Goal: Task Accomplishment & Management: Complete application form

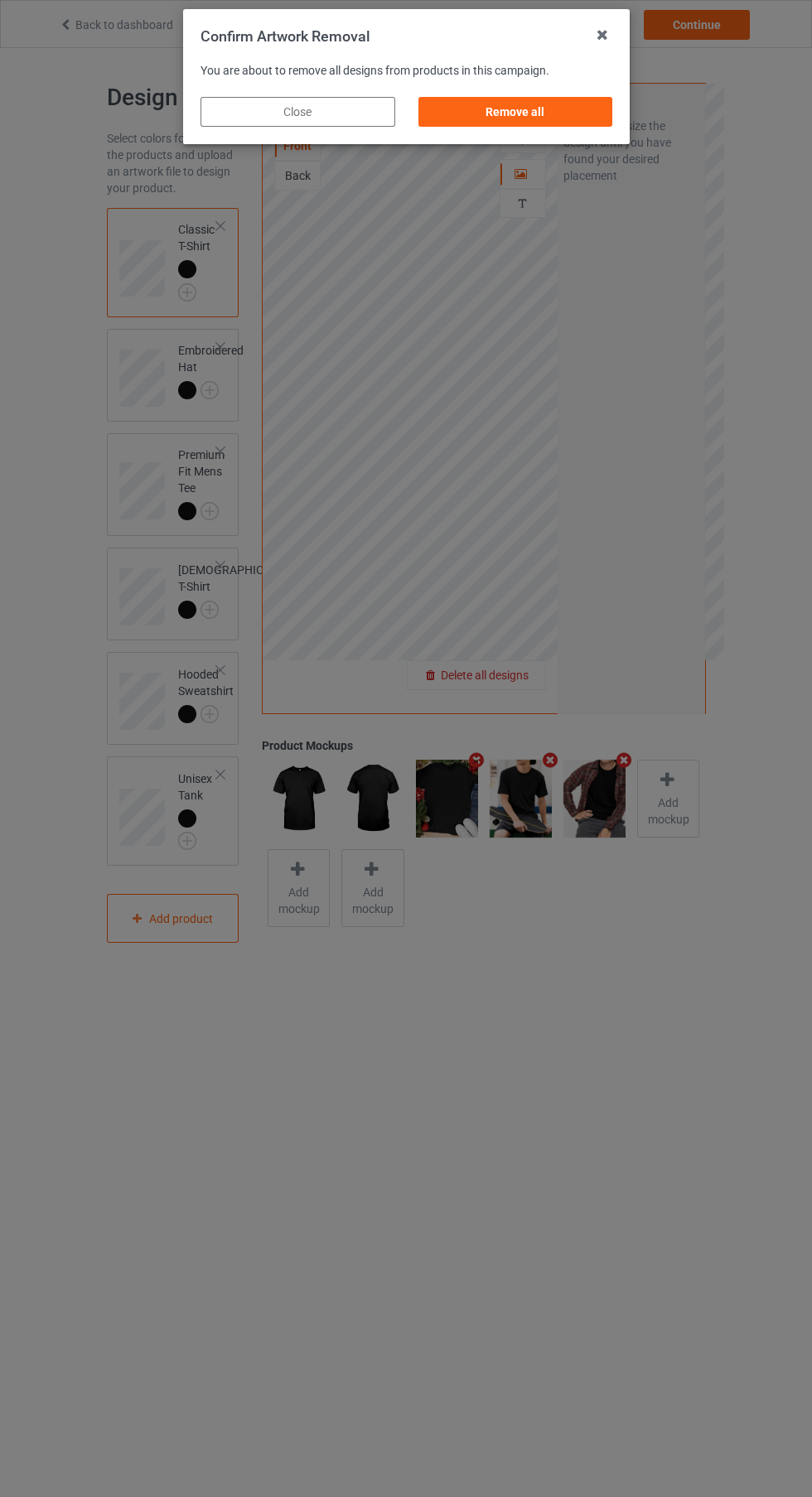
click at [545, 116] on div "Remove all" at bounding box center [515, 111] width 195 height 30
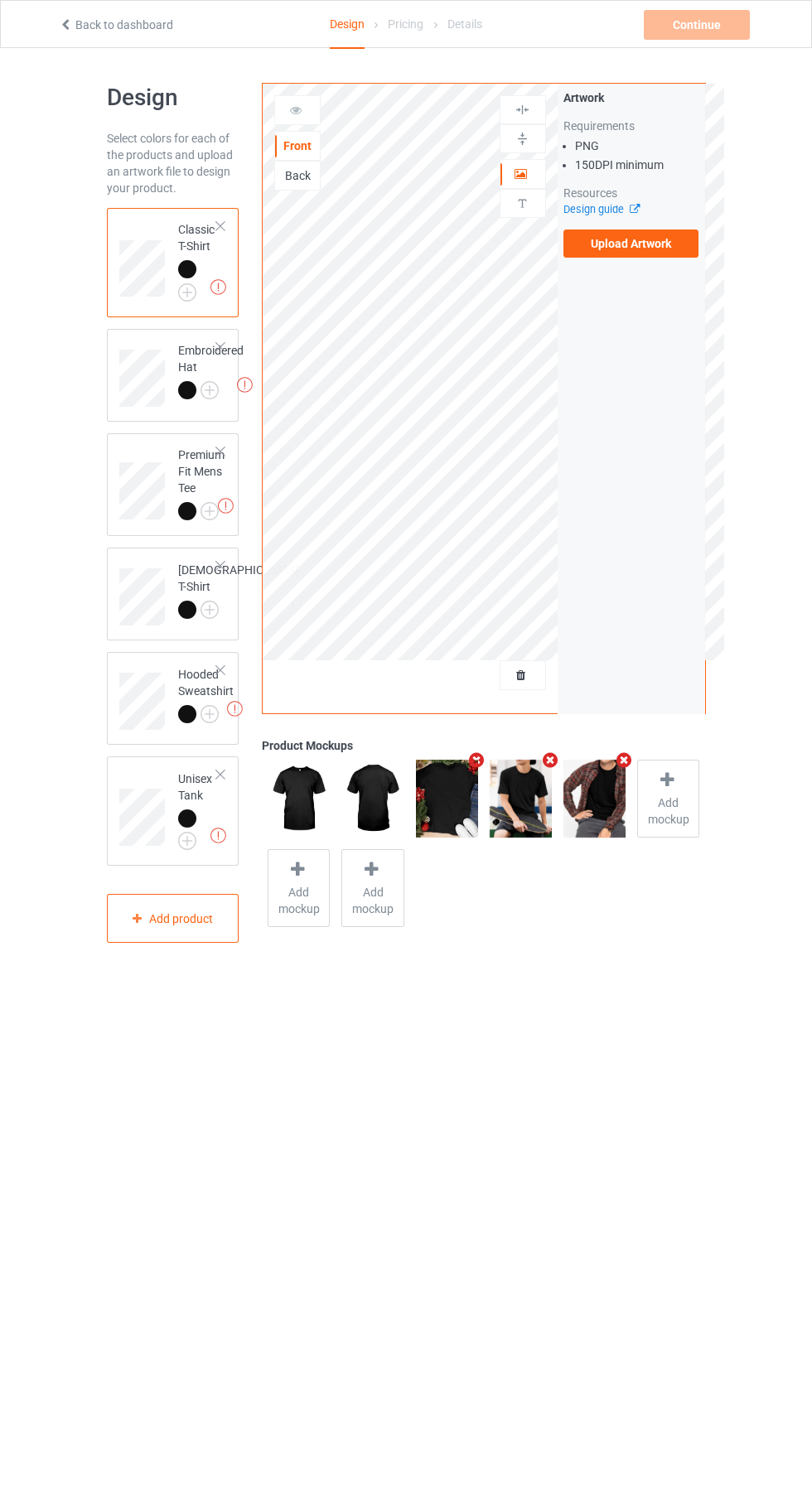
click at [660, 240] on label "Upload Artwork" at bounding box center [631, 243] width 135 height 28
click at [0, 0] on input "Upload Artwork" at bounding box center [0, 0] width 0 height 0
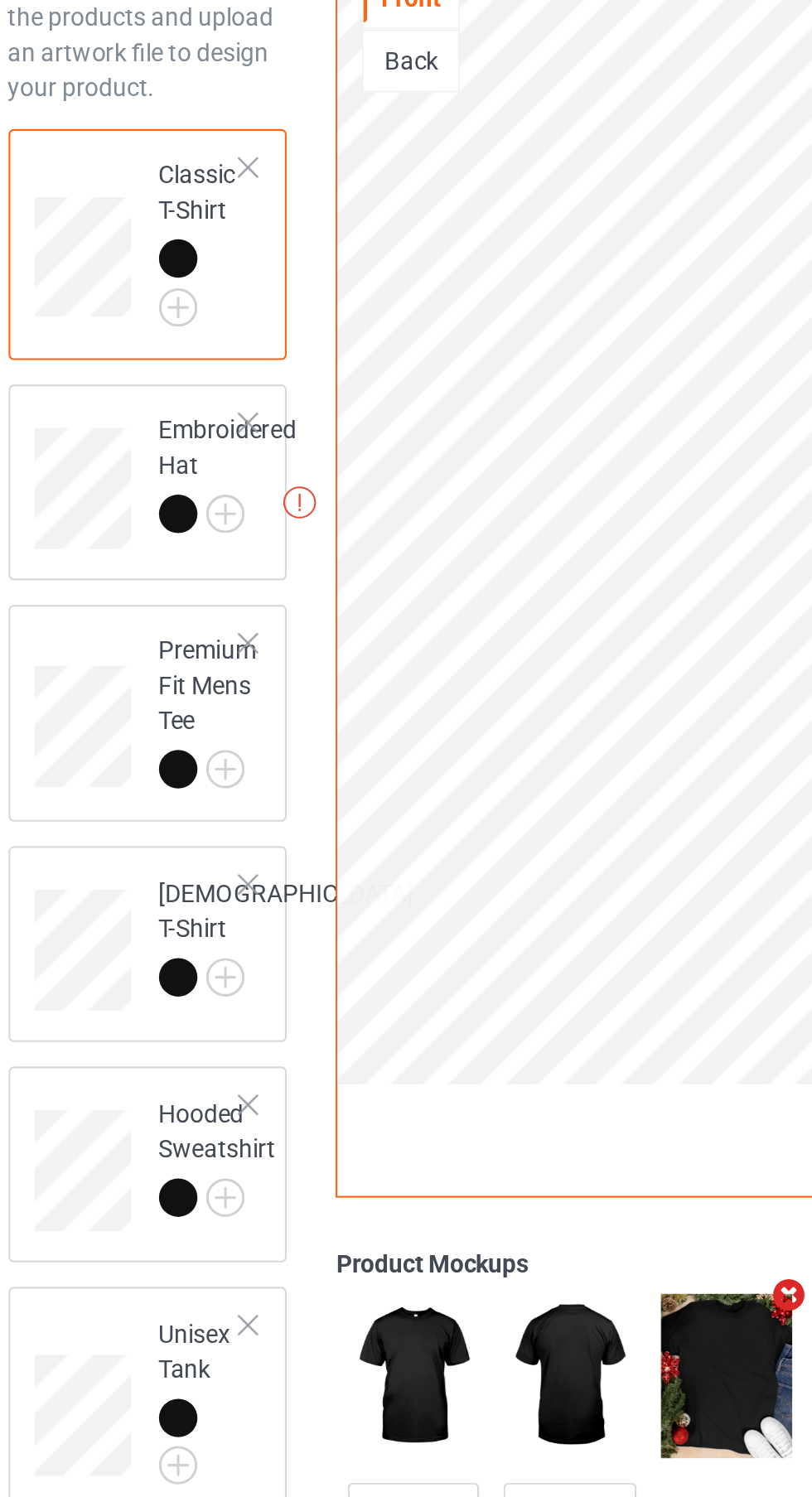
click at [220, 346] on div at bounding box center [220, 346] width 11 height 11
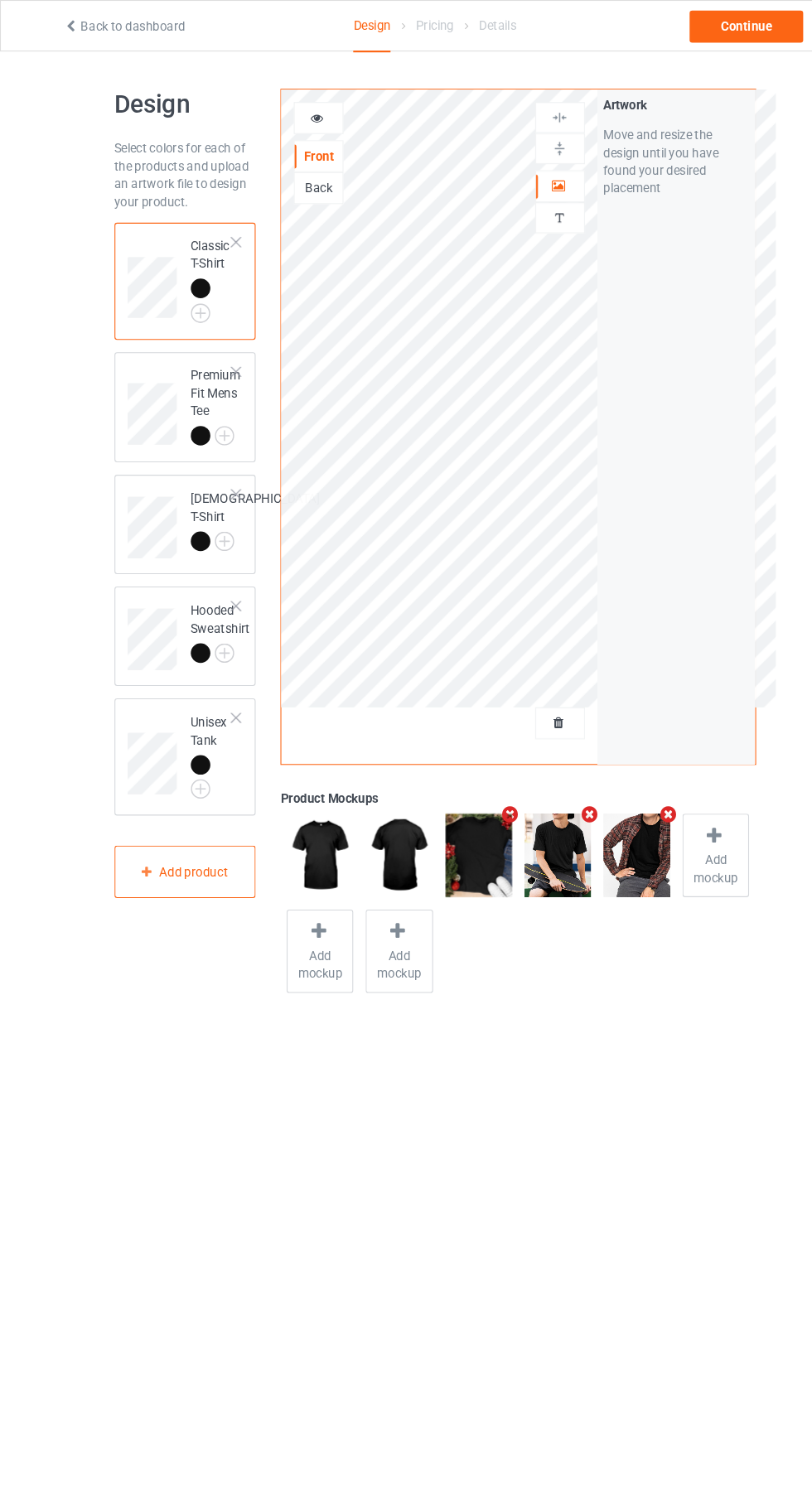
click at [315, 189] on div "Back" at bounding box center [298, 175] width 47 height 30
click at [295, 184] on div "Back" at bounding box center [298, 175] width 47 height 30
click at [531, 175] on div at bounding box center [523, 174] width 45 height 16
click at [317, 175] on div "Back" at bounding box center [298, 175] width 45 height 16
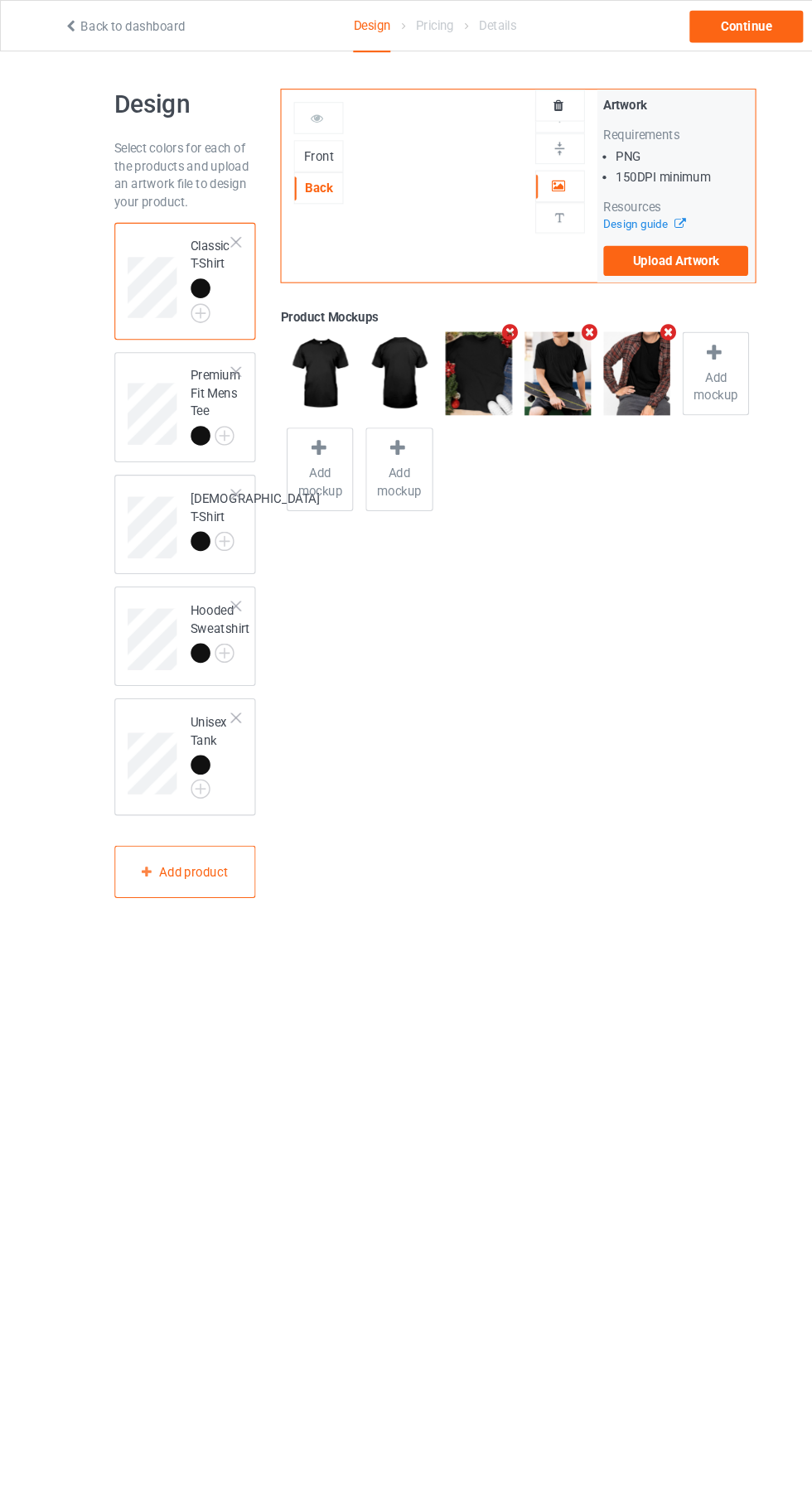
click at [654, 245] on label "Upload Artwork" at bounding box center [631, 243] width 135 height 28
click at [0, 0] on input "Upload Artwork" at bounding box center [0, 0] width 0 height 0
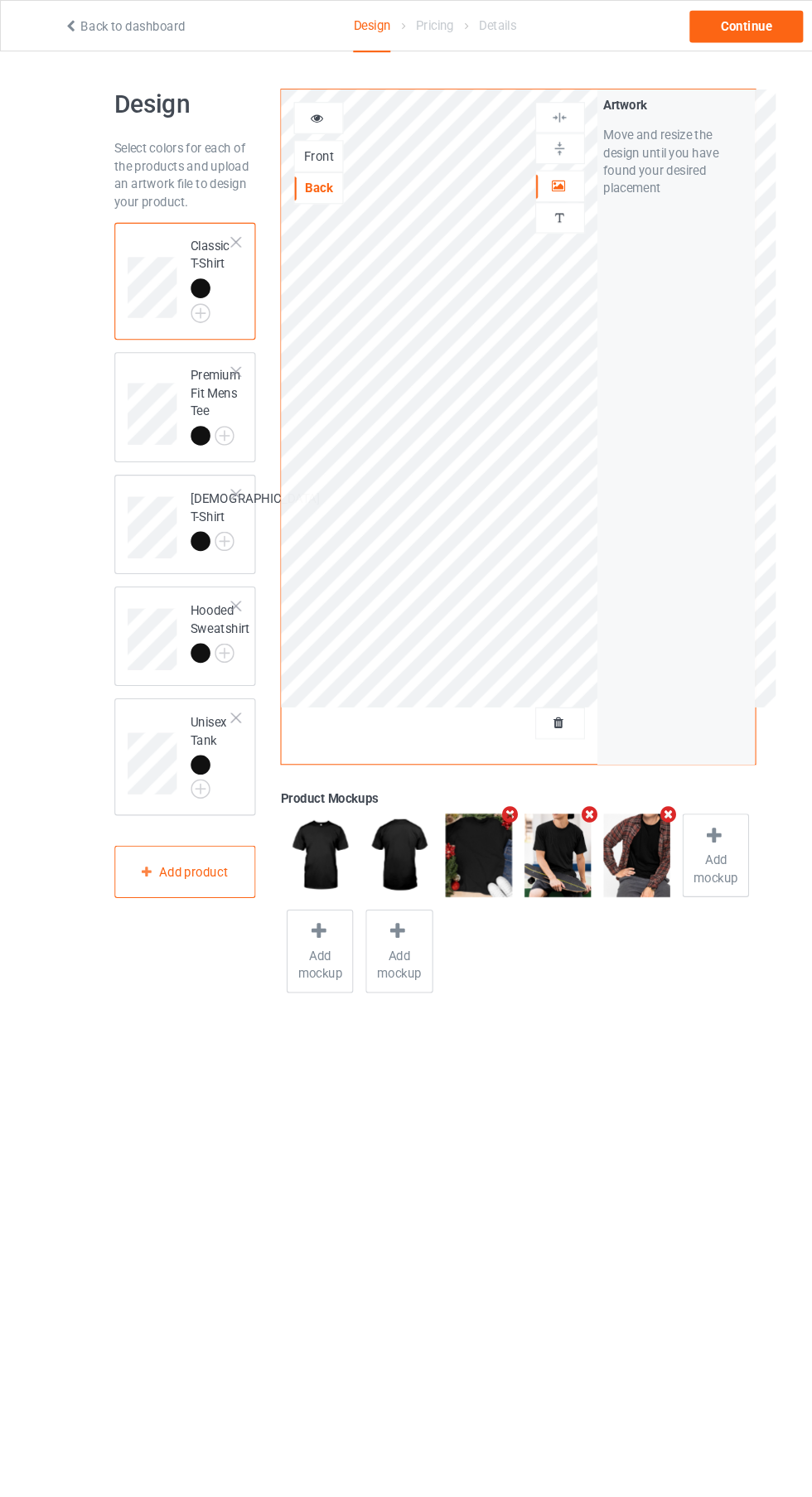
click at [534, 154] on div "Artwork Personalized text" at bounding box center [523, 159] width 47 height 129
click at [521, 174] on icon at bounding box center [521, 171] width 14 height 11
click at [537, 143] on div at bounding box center [523, 139] width 45 height 16
click at [532, 111] on div at bounding box center [523, 110] width 45 height 16
click at [711, 19] on div "Continue" at bounding box center [696, 25] width 106 height 30
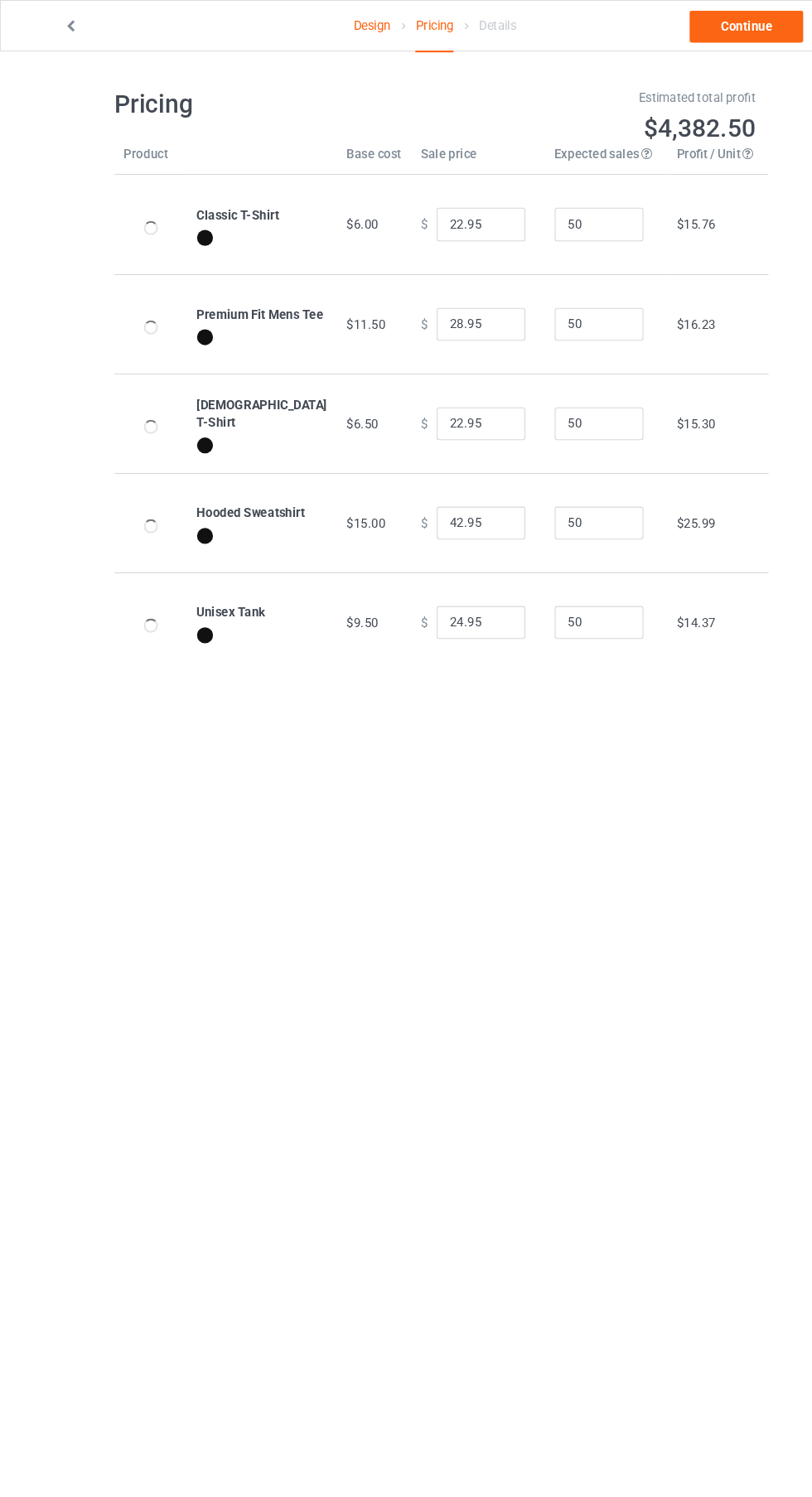
type input "26.95"
type input "32.95"
type input "26.95"
type input "46.95"
type input "28.95"
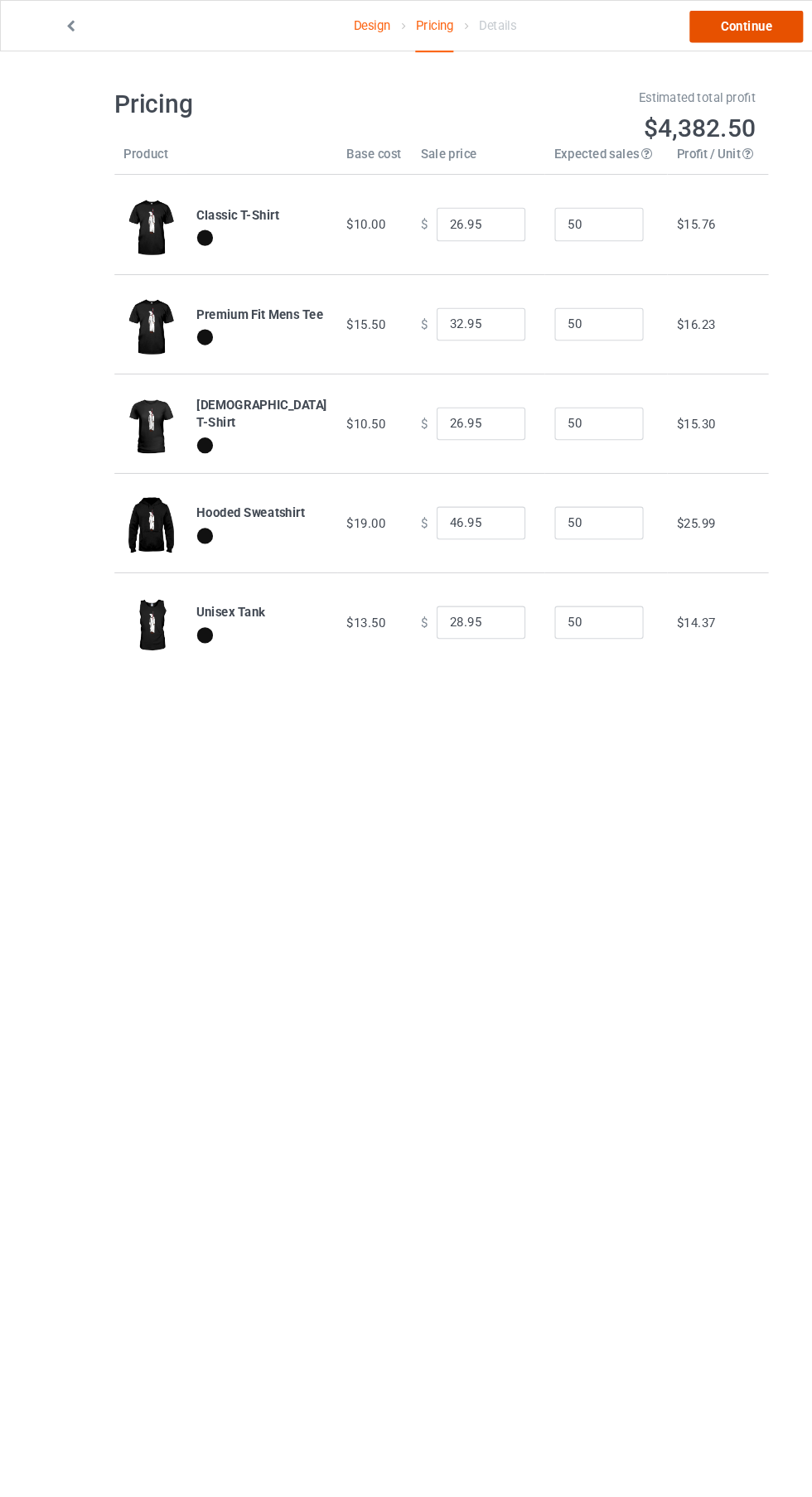
click at [711, 19] on link "Continue" at bounding box center [696, 25] width 106 height 30
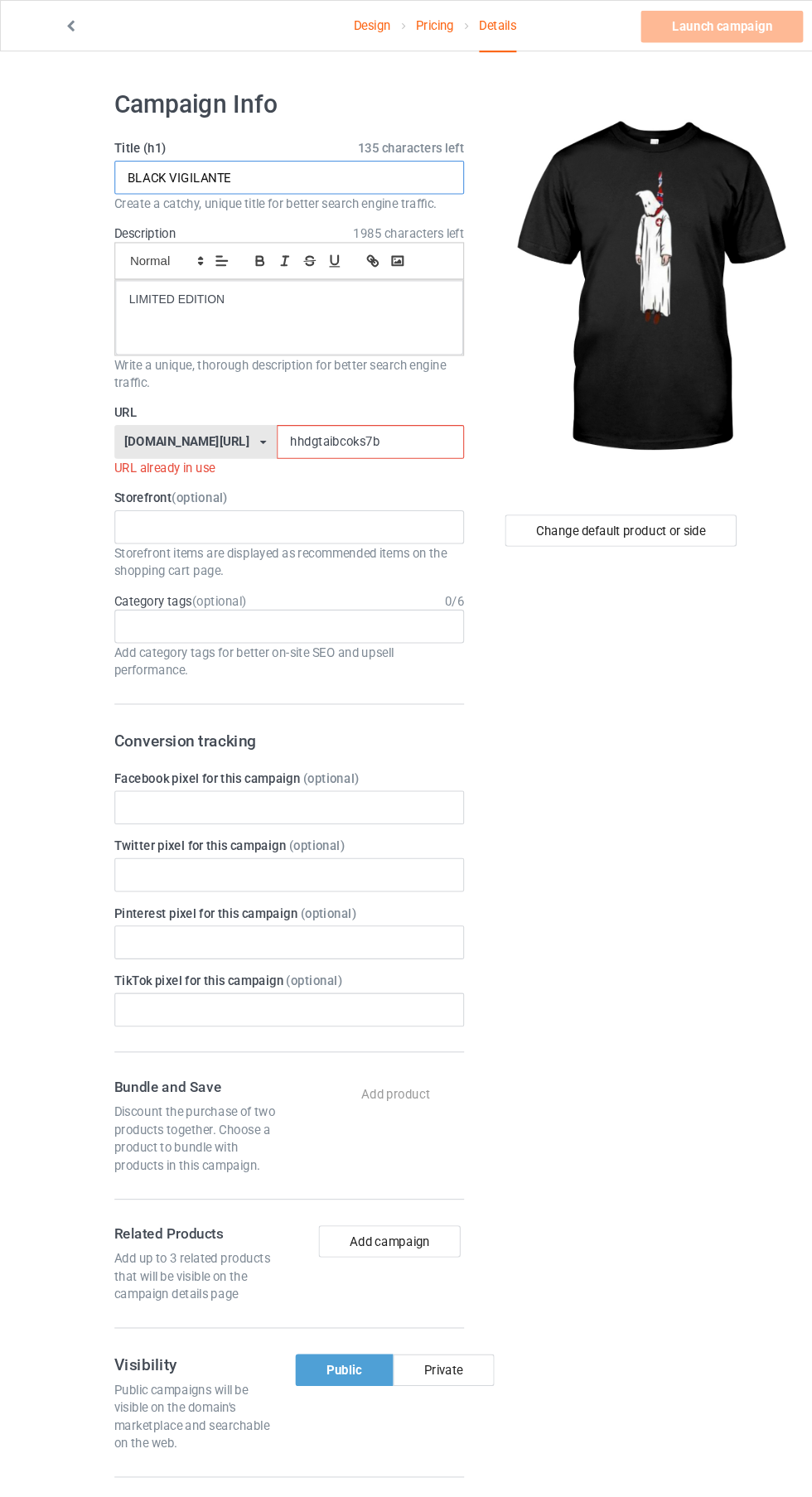
click at [293, 159] on input "BLACK VIGILANTE" at bounding box center [270, 166] width 326 height 31
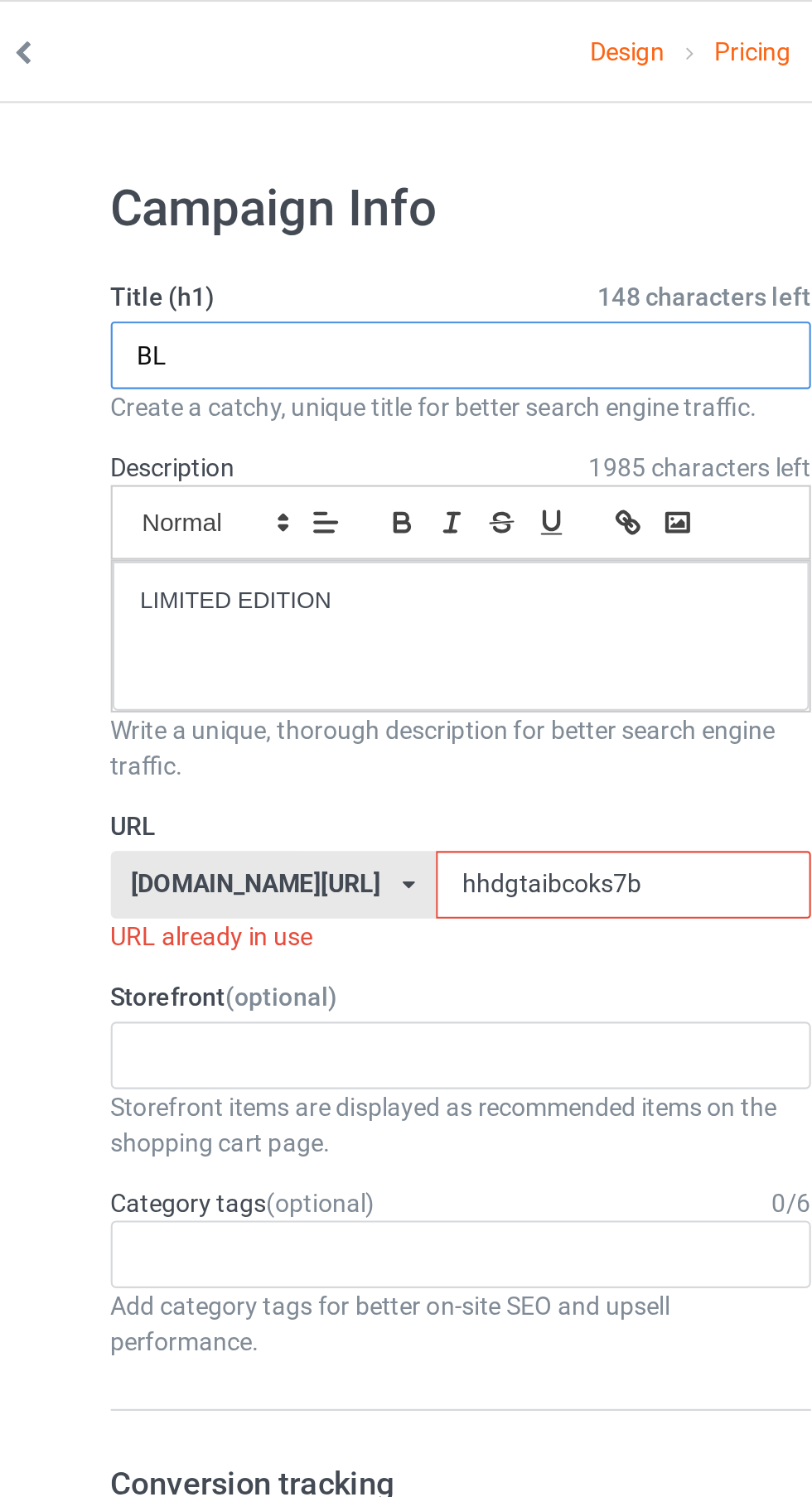
type input "B"
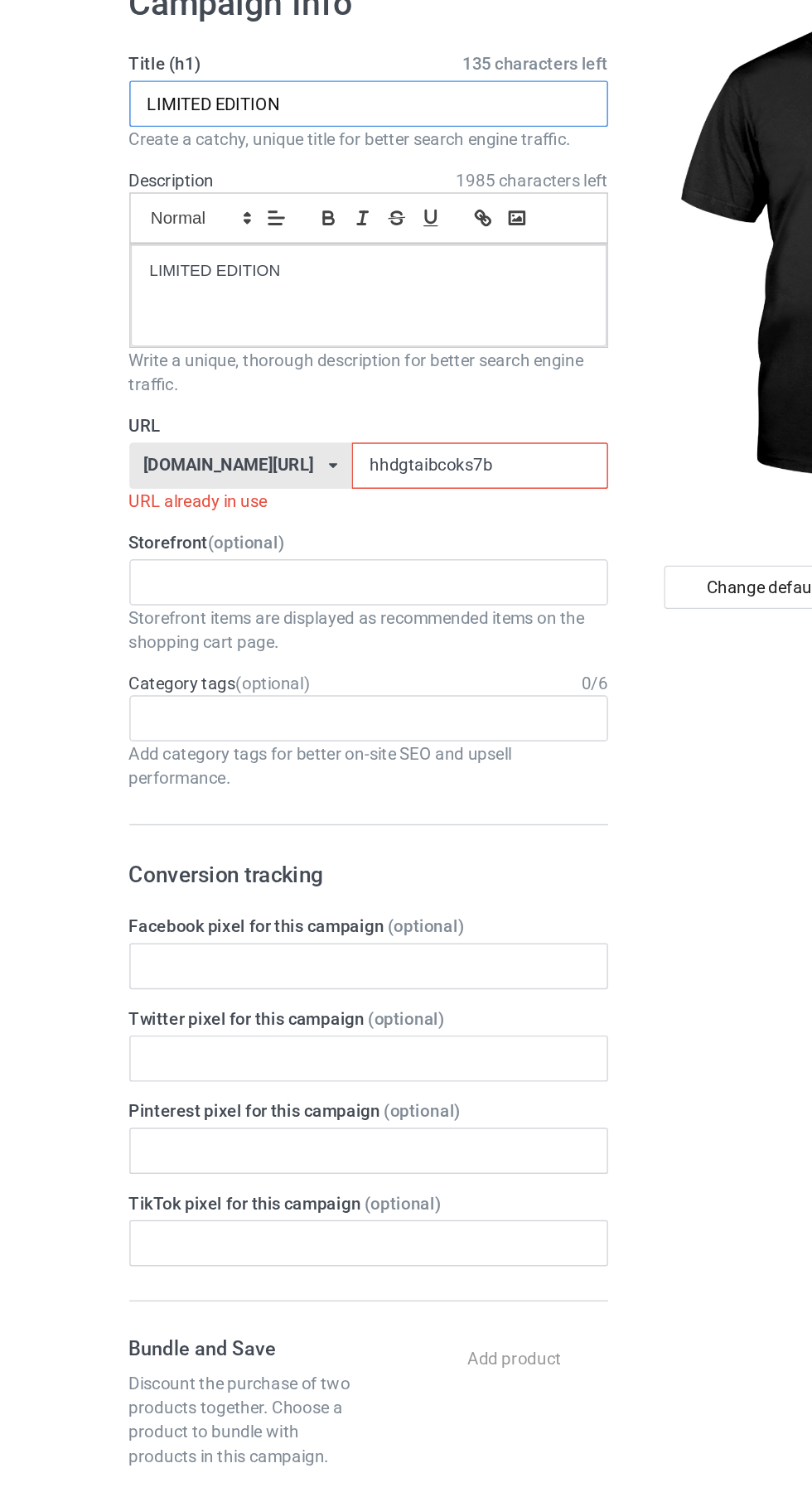
type input "LIMITED EDITION"
click at [258, 416] on input "hhdgtaibcoks7b" at bounding box center [345, 413] width 175 height 31
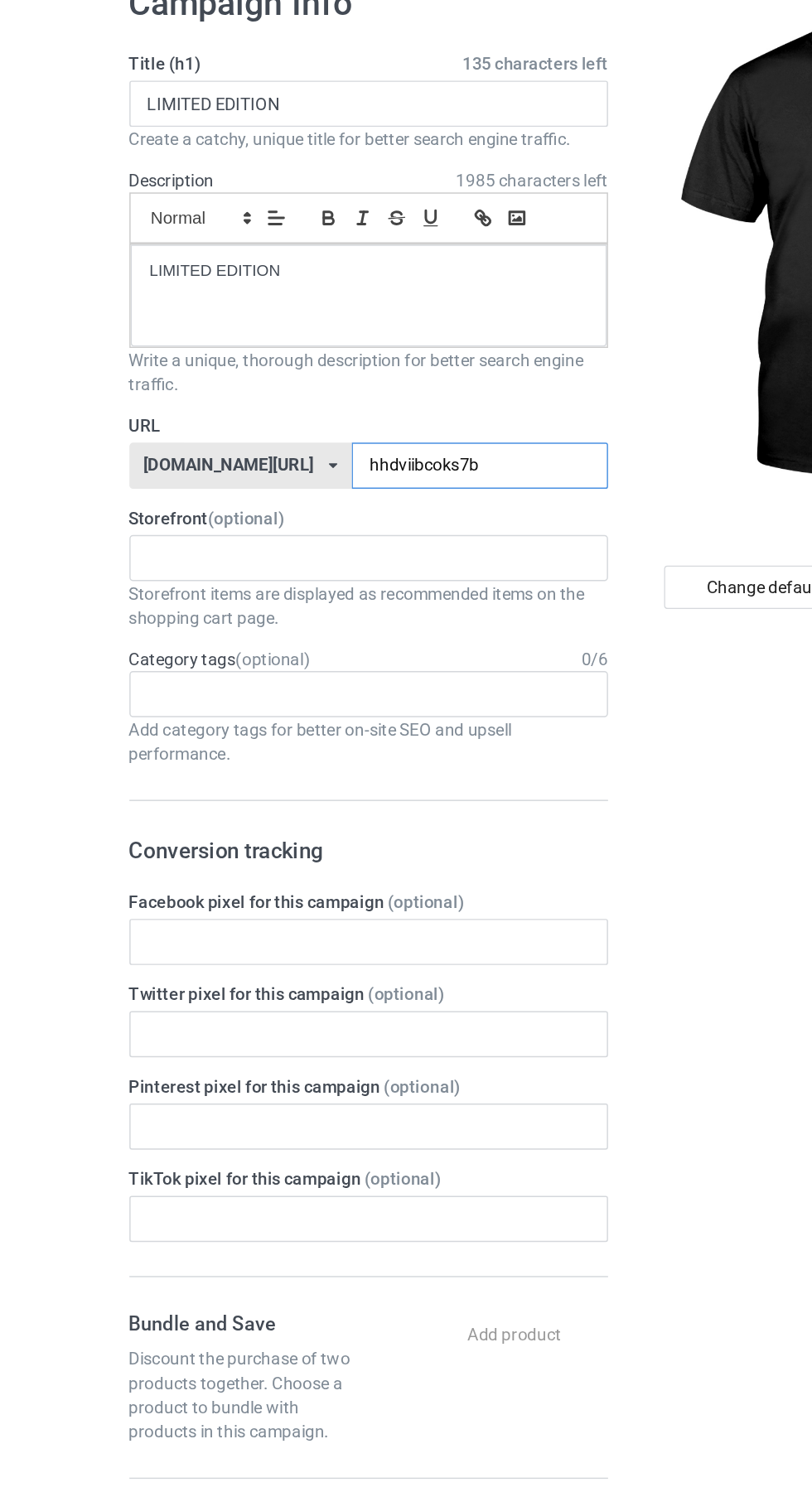
type input "hhdvicibcoks7b"
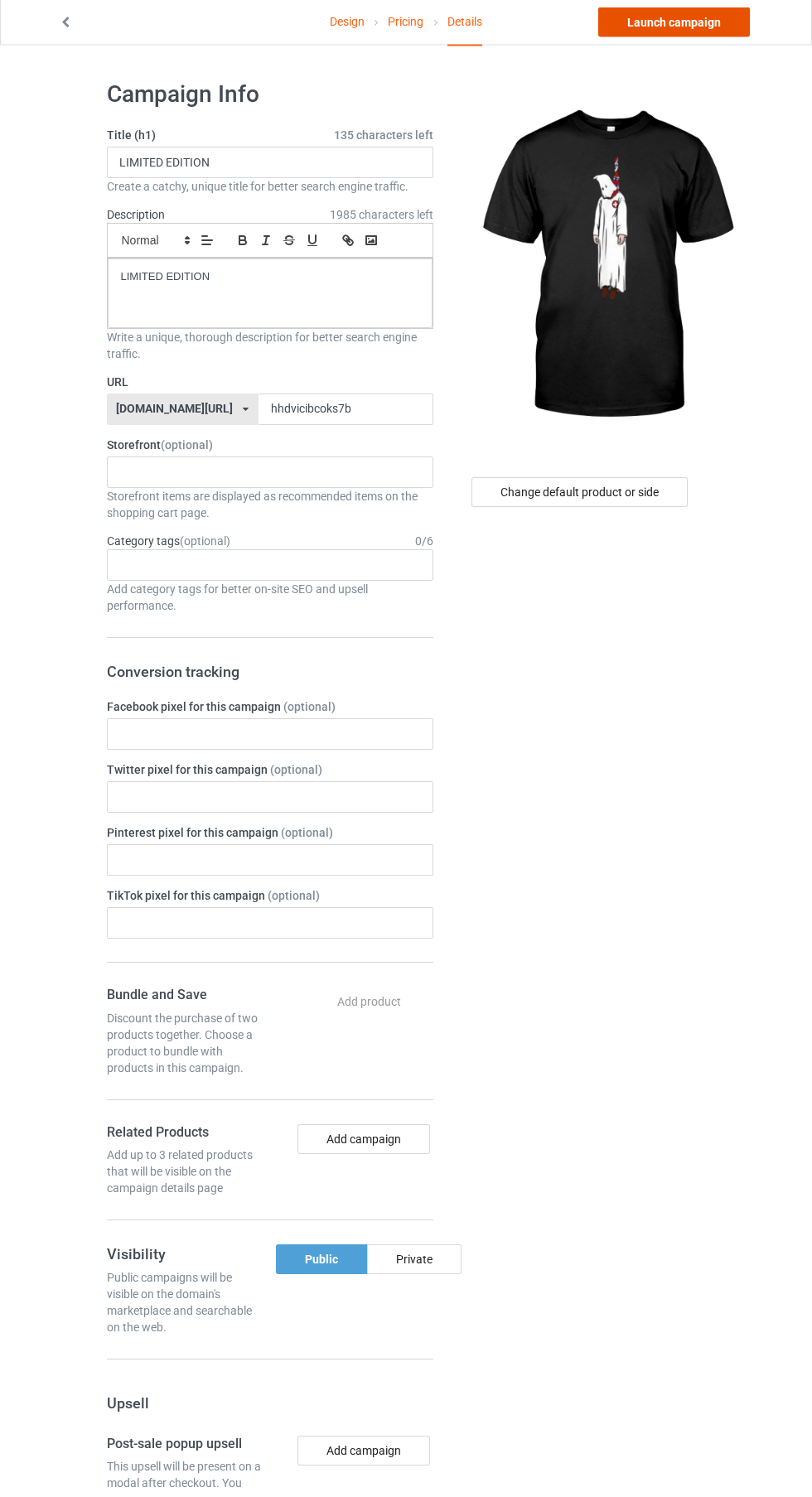
click at [728, 29] on link "Launch campaign" at bounding box center [674, 25] width 152 height 30
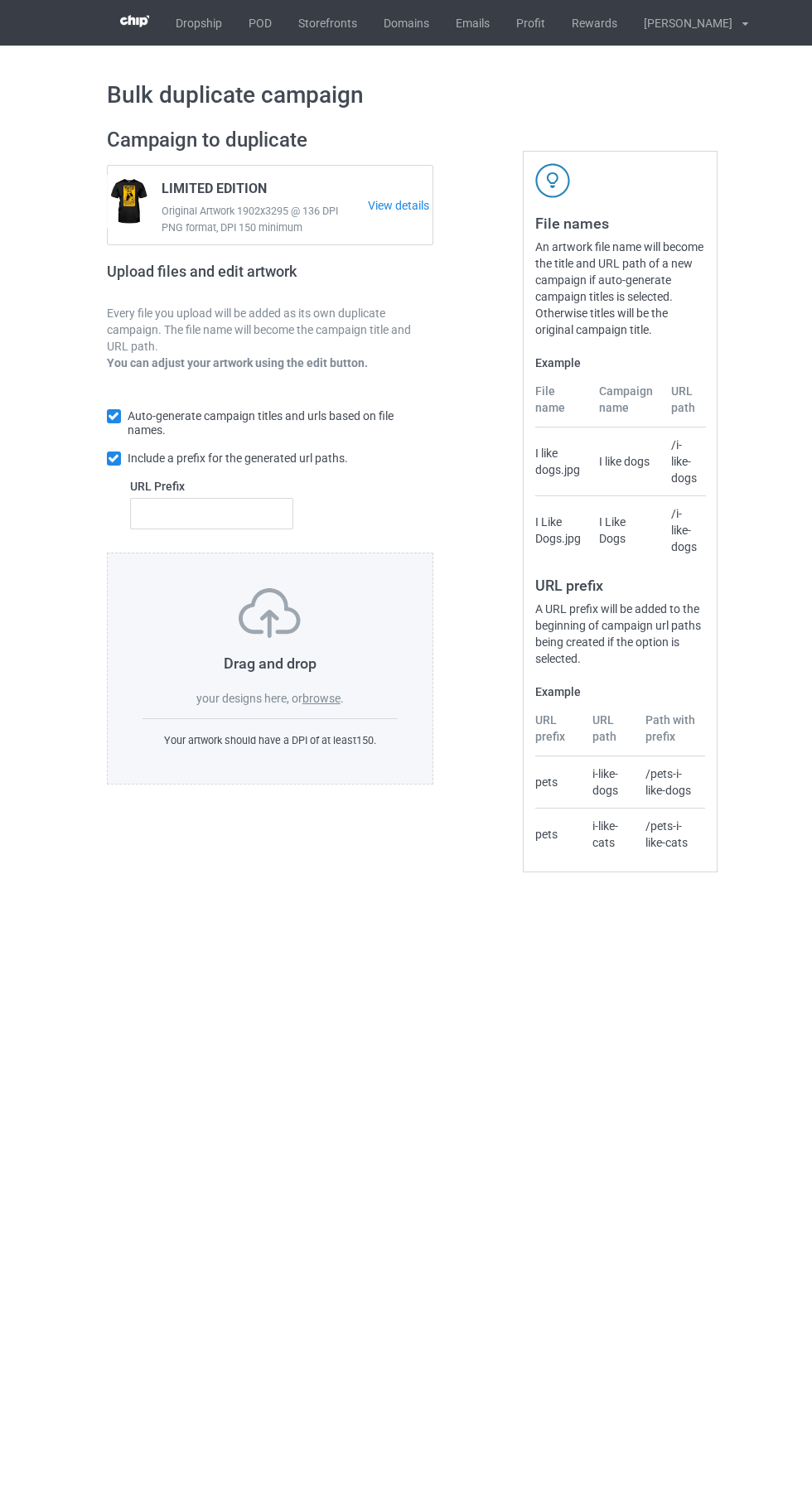
click at [259, 22] on link "POD" at bounding box center [261, 22] width 50 height 46
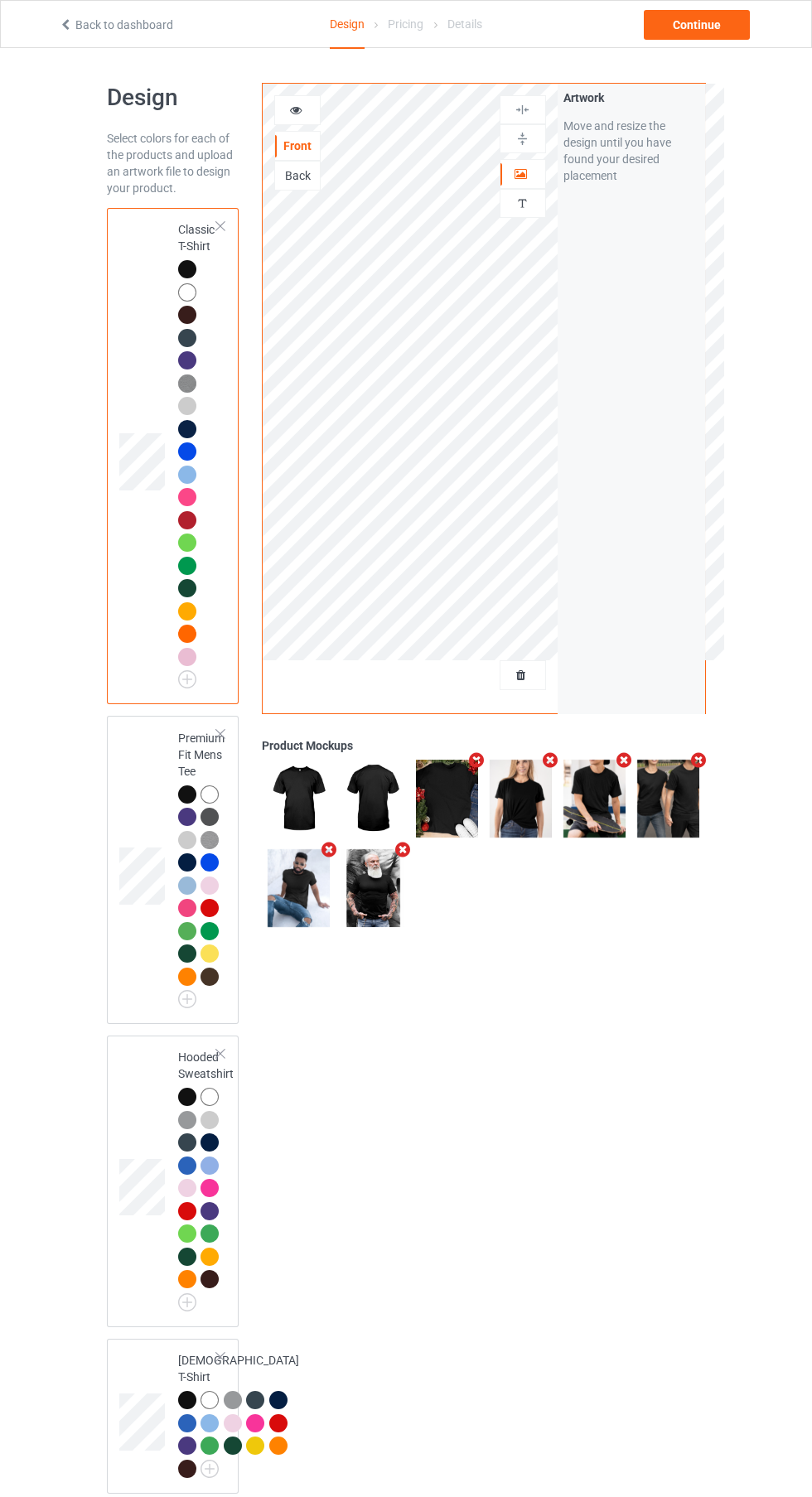
click at [542, 676] on div at bounding box center [523, 675] width 45 height 16
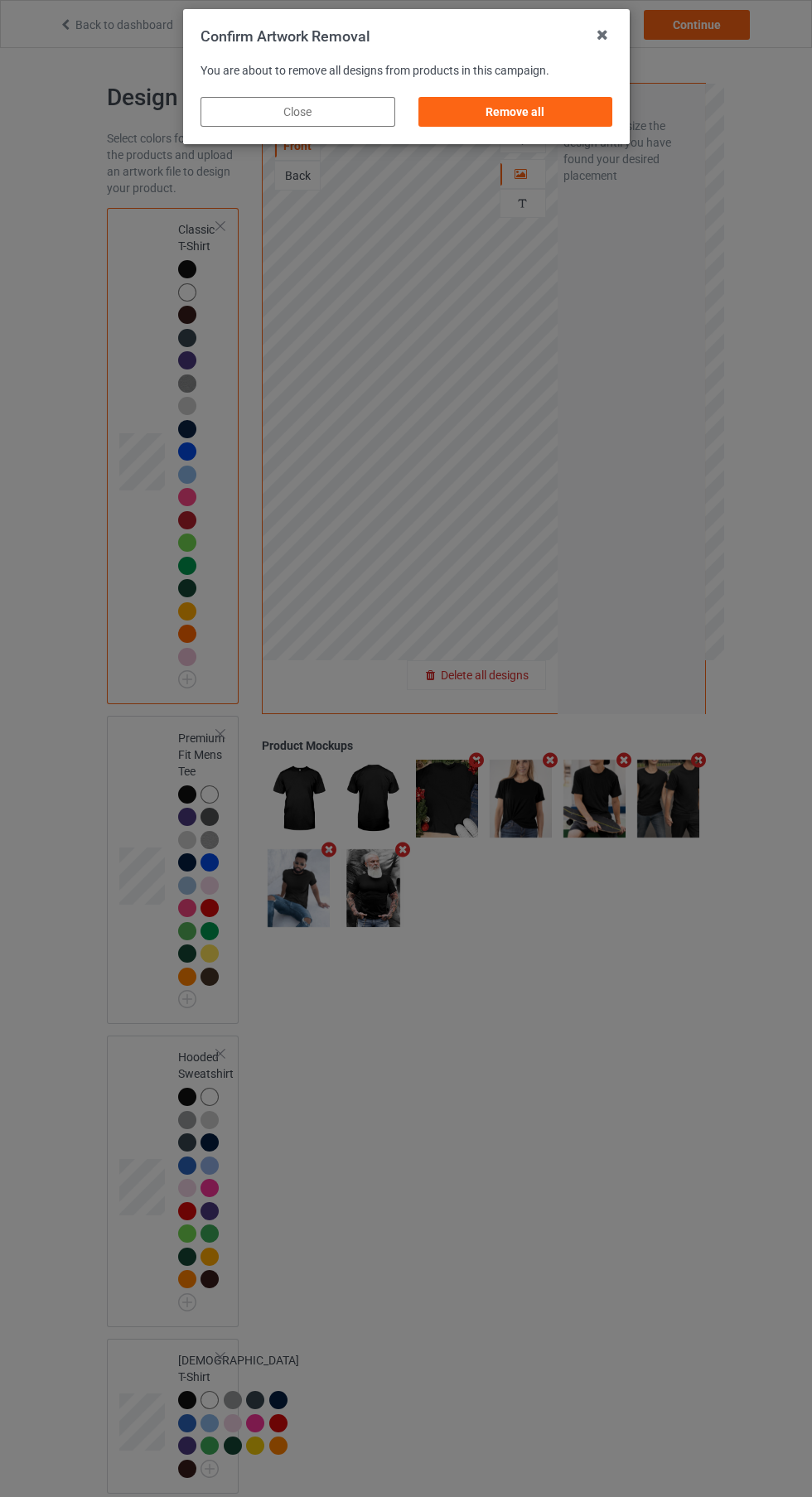
click at [556, 120] on div "Remove all" at bounding box center [515, 111] width 195 height 30
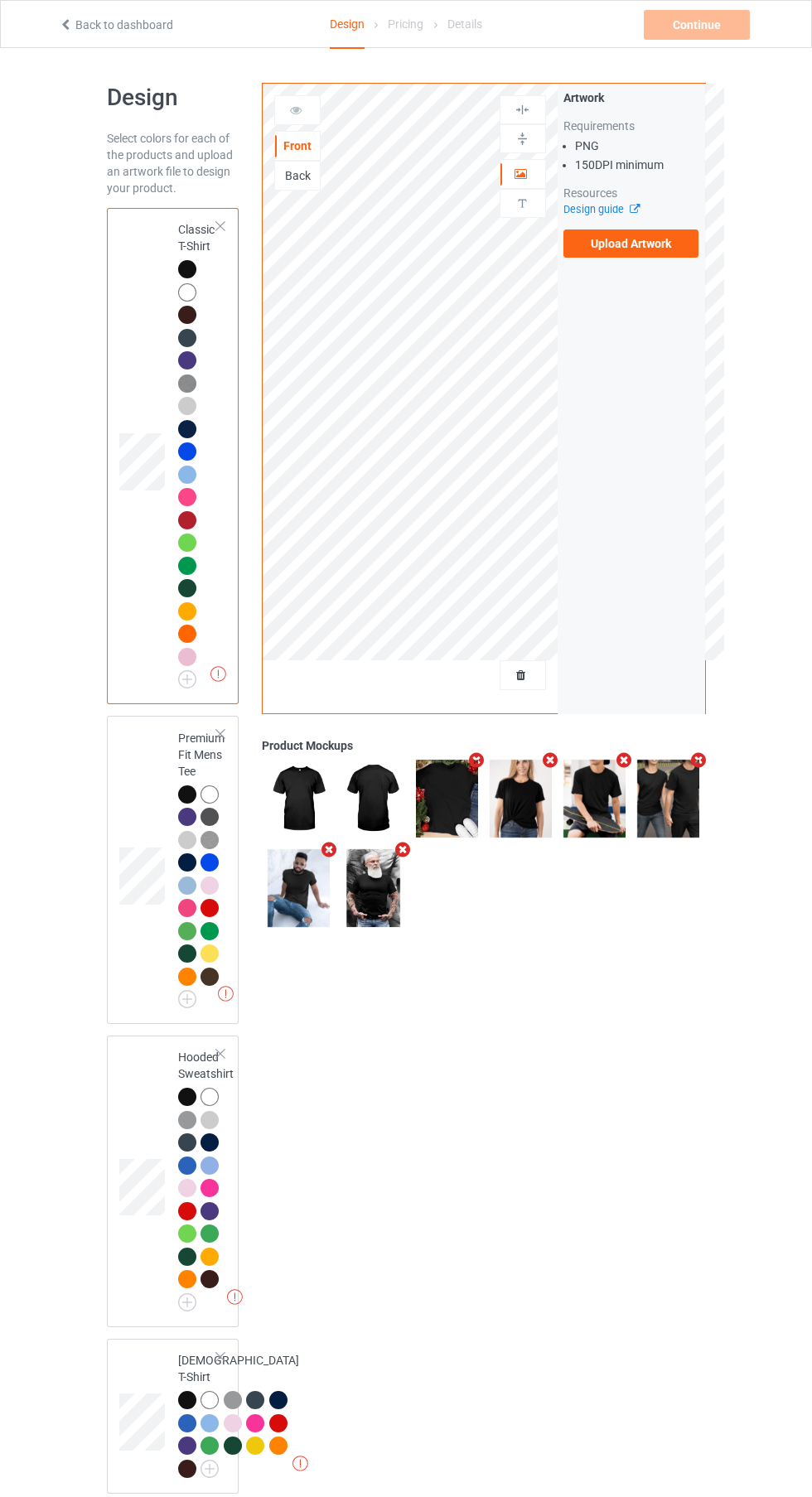
click at [653, 248] on label "Upload Artwork" at bounding box center [631, 243] width 135 height 28
click at [0, 0] on input "Upload Artwork" at bounding box center [0, 0] width 0 height 0
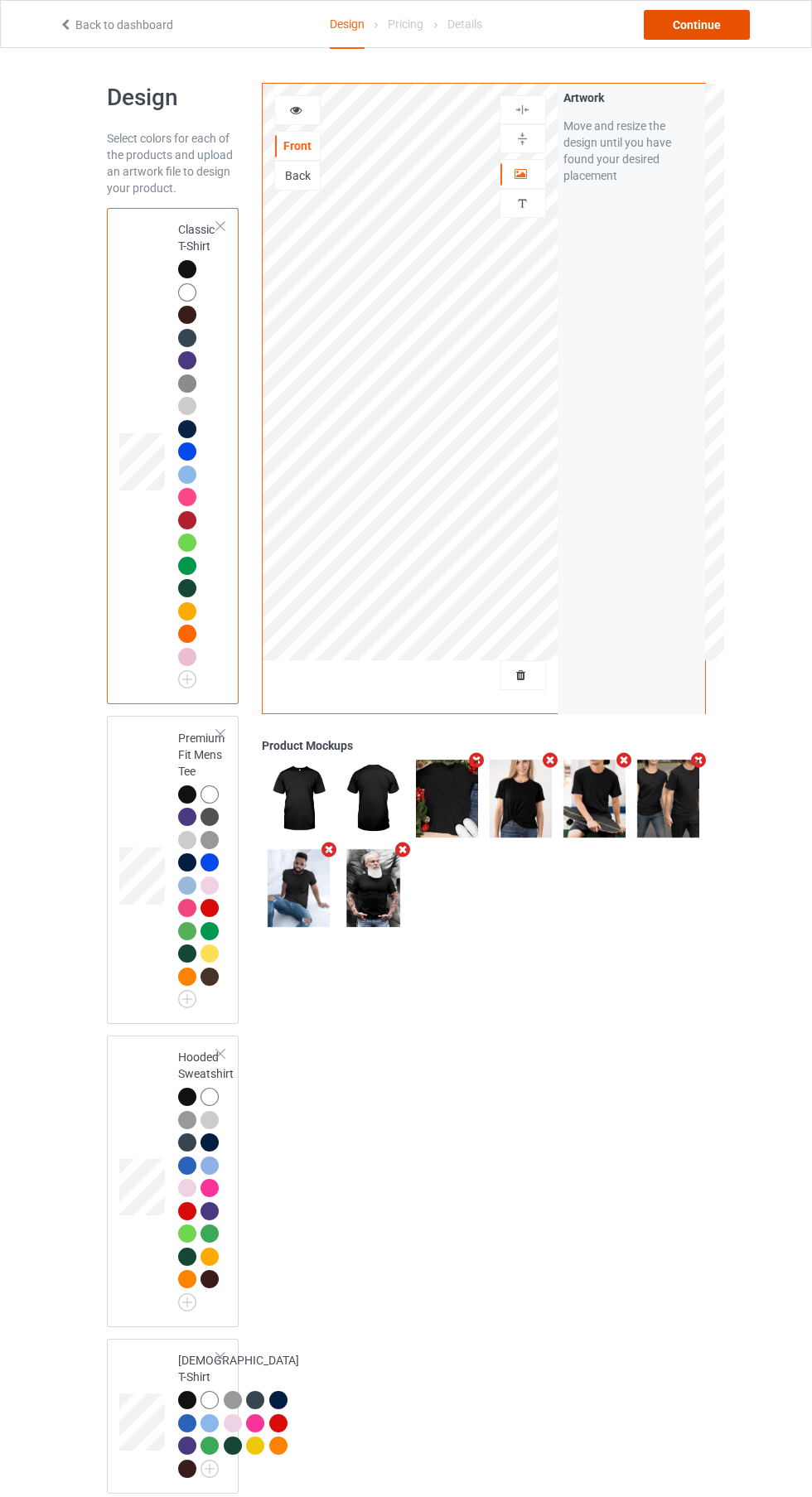
click at [734, 37] on div "Continue" at bounding box center [696, 25] width 106 height 30
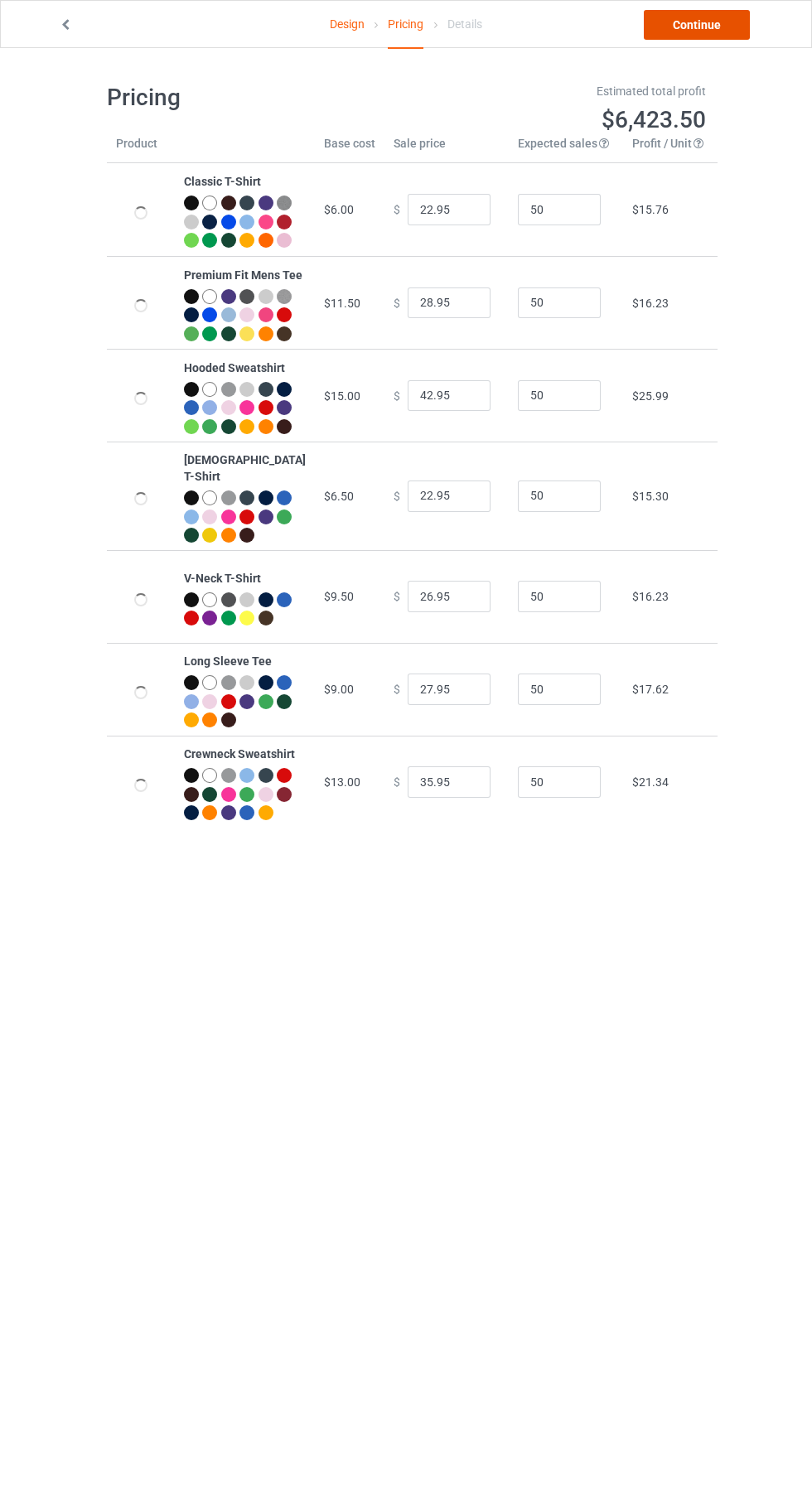
click at [734, 37] on link "Continue" at bounding box center [696, 25] width 106 height 30
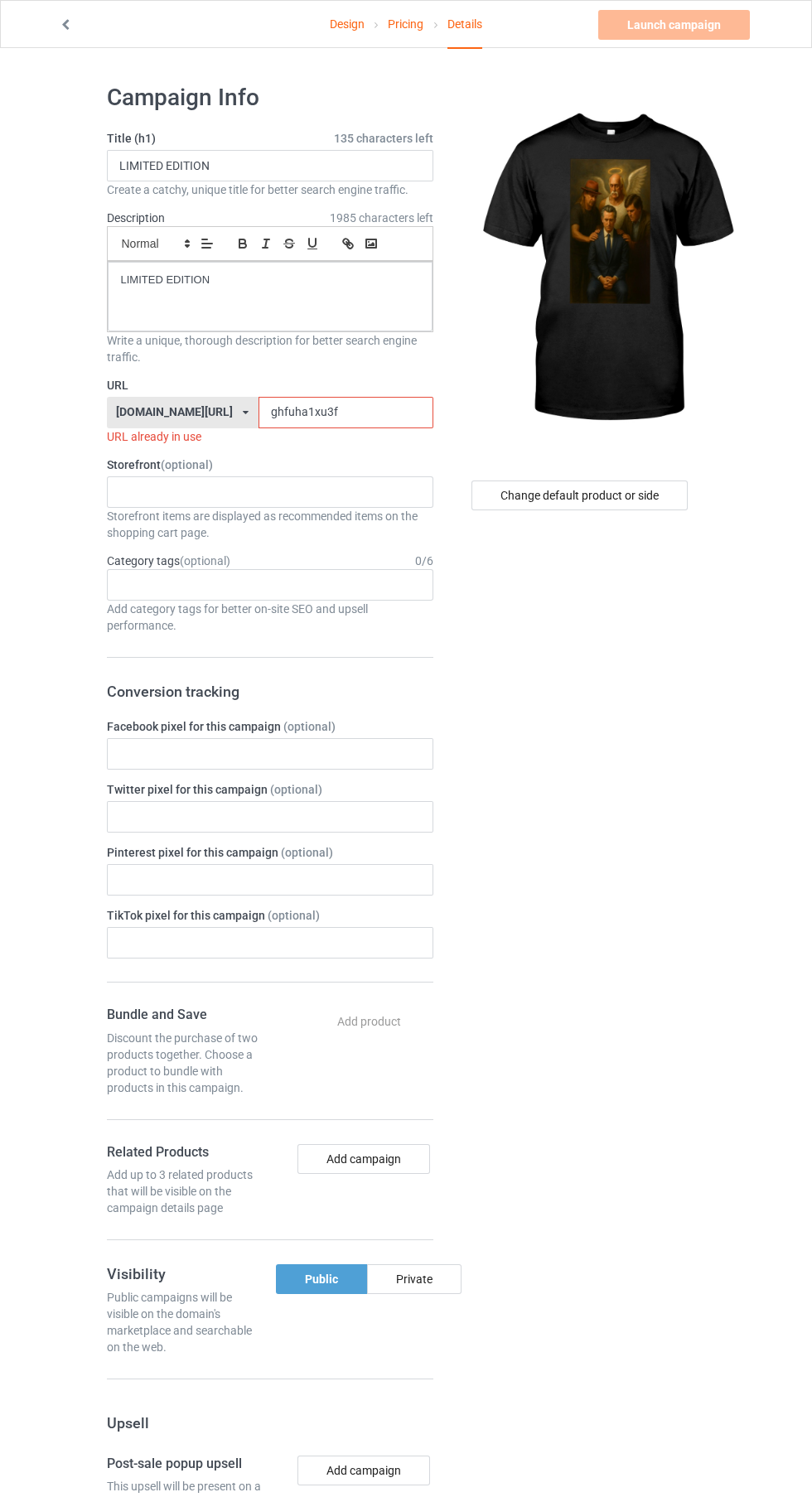
click at [355, 412] on input "ghfuha1xu3f" at bounding box center [345, 413] width 175 height 31
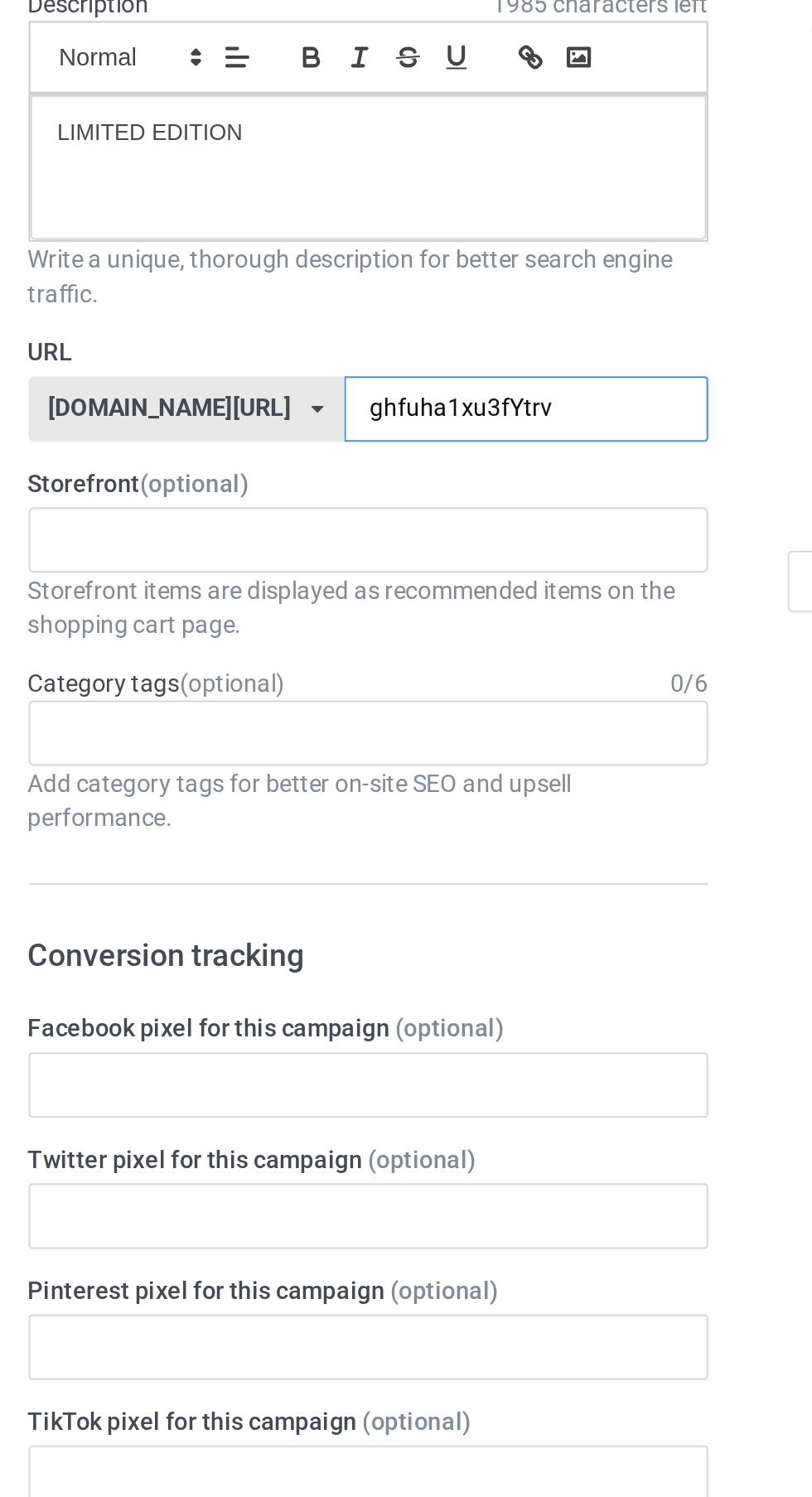
type input "ghfuha1xu3fYtrvh"
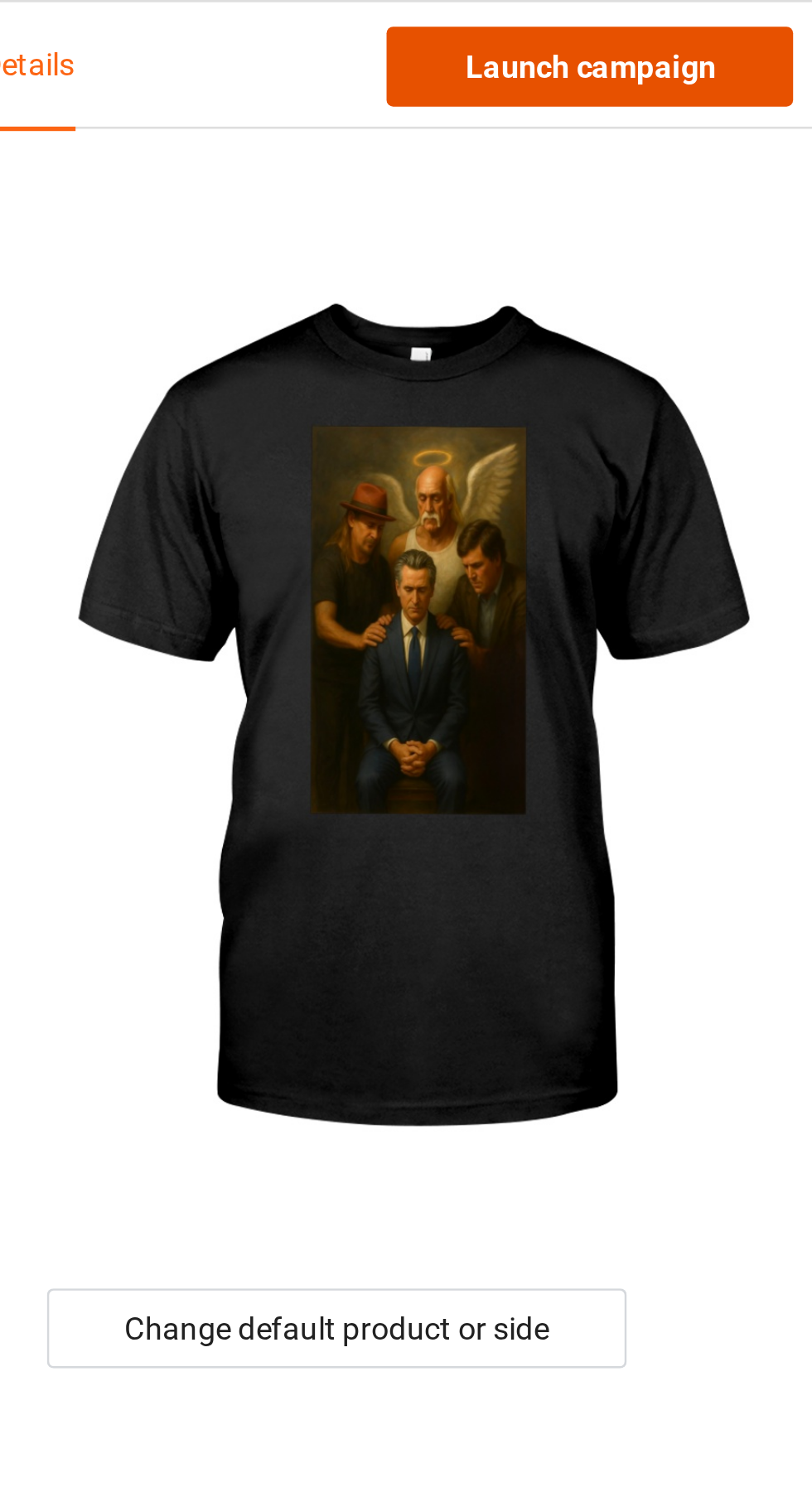
click at [712, 31] on link "Launch campaign" at bounding box center [674, 25] width 152 height 30
